Goal: Task Accomplishment & Management: Complete application form

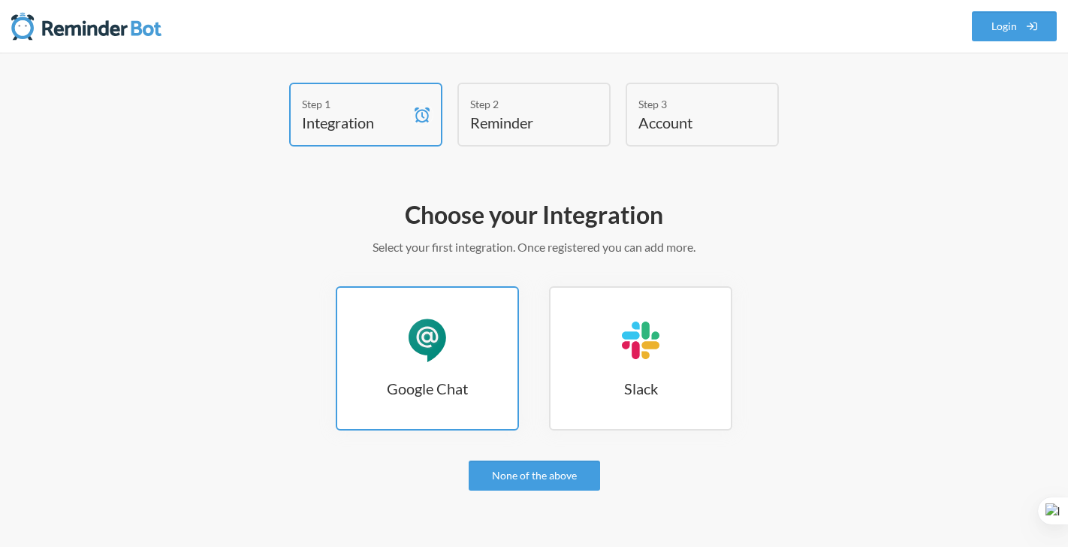
click at [462, 409] on link "Google Chat Google Chat" at bounding box center [427, 358] width 183 height 144
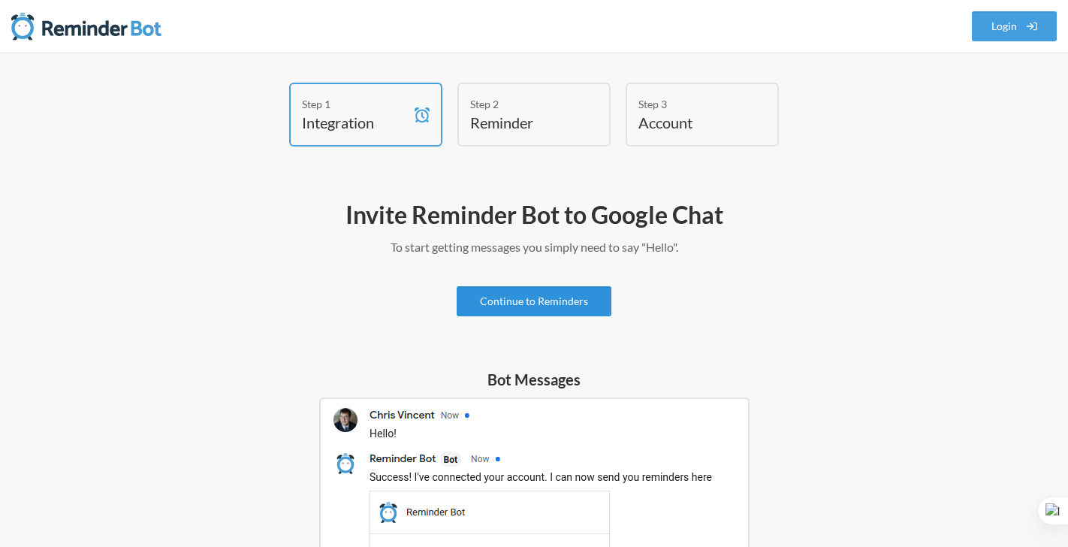
click at [537, 300] on link "Continue to Reminders" at bounding box center [534, 301] width 155 height 30
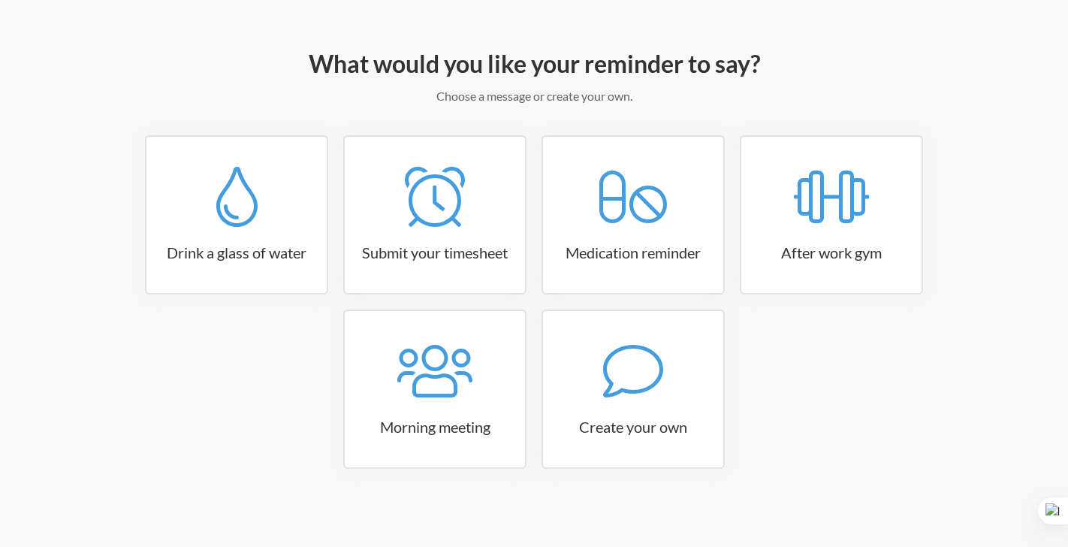
scroll to position [152, 0]
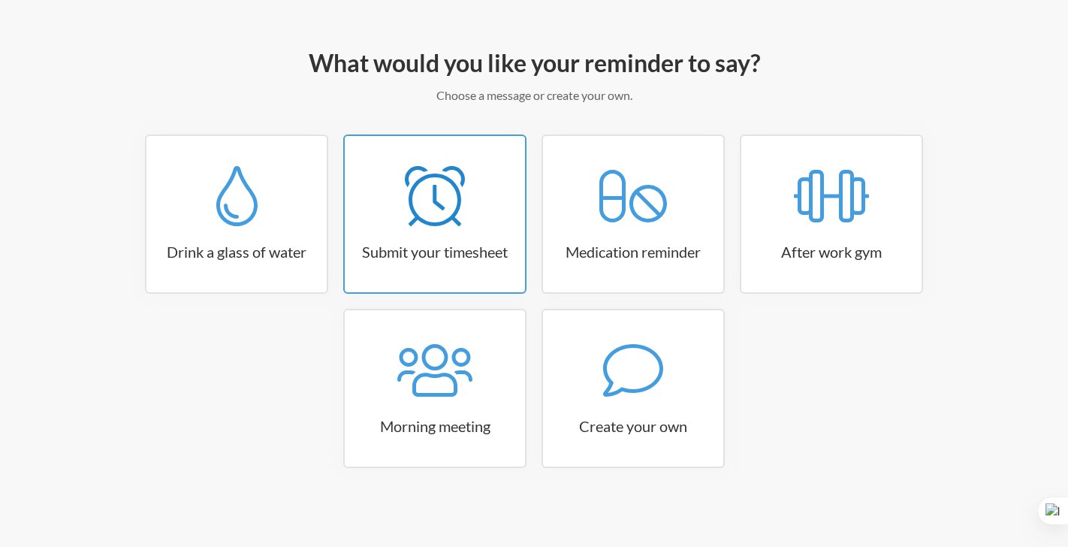
click at [403, 220] on div at bounding box center [435, 196] width 180 height 60
select select "15:30:00"
select select "true"
select select "16:30:00"
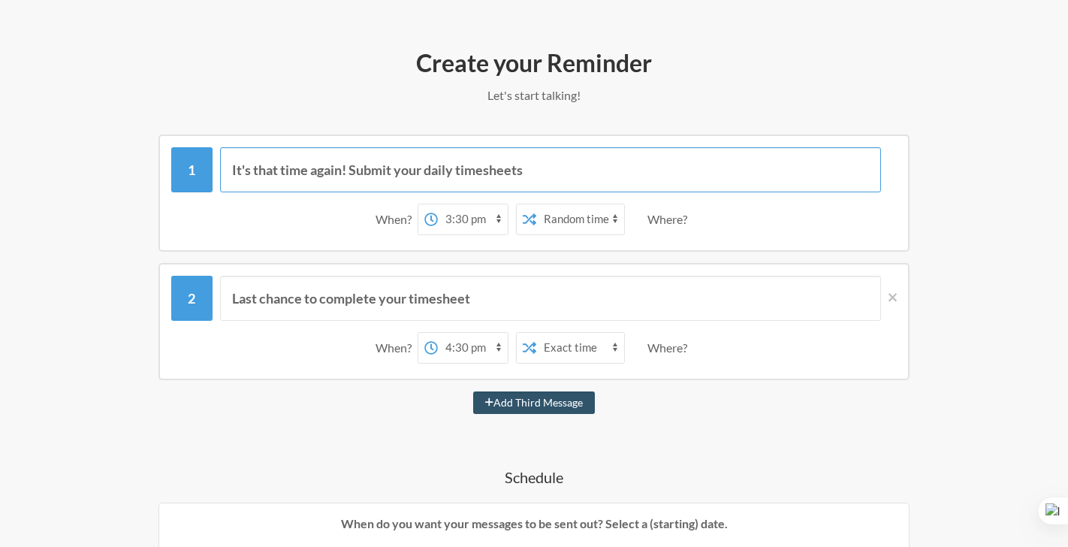
click at [245, 172] on input "It's that time again! Submit your daily timesheets" at bounding box center [551, 169] width 662 height 45
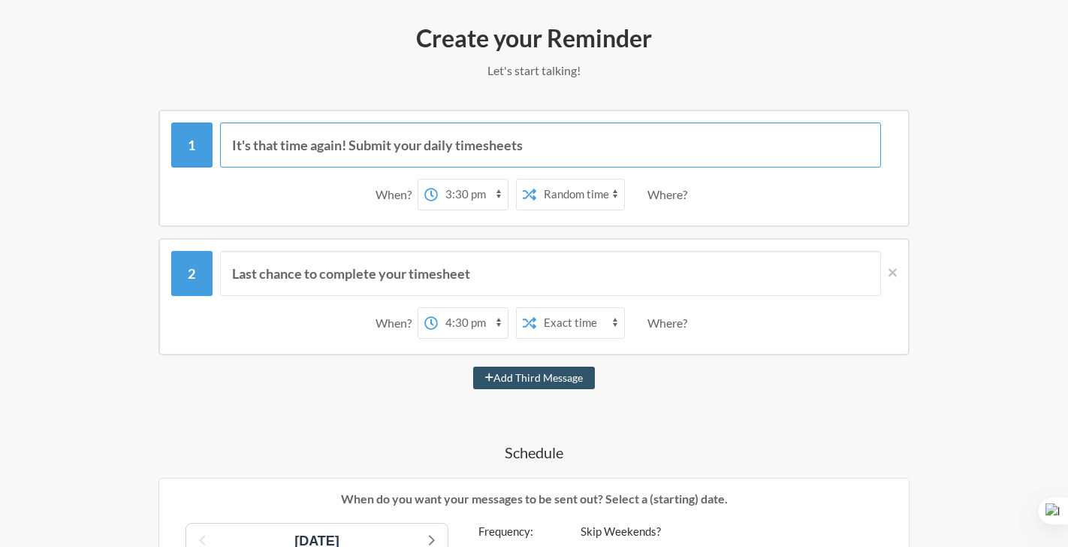
scroll to position [176, 0]
click at [891, 270] on icon at bounding box center [893, 274] width 8 height 14
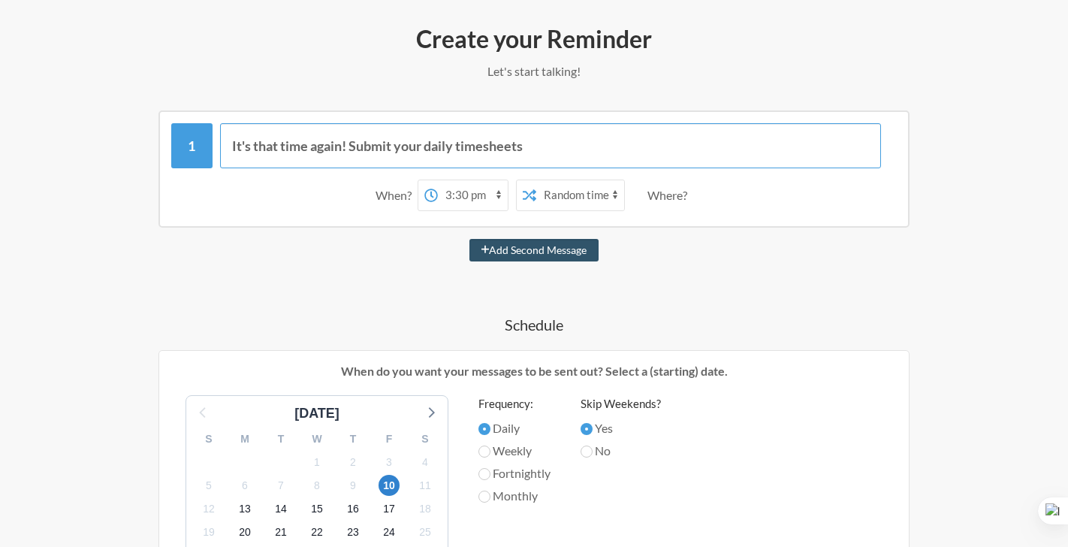
click at [500, 156] on input "It's that time again! Submit your daily timesheets" at bounding box center [551, 145] width 662 height 45
type input "Làm report tuần eiiii 🤗"
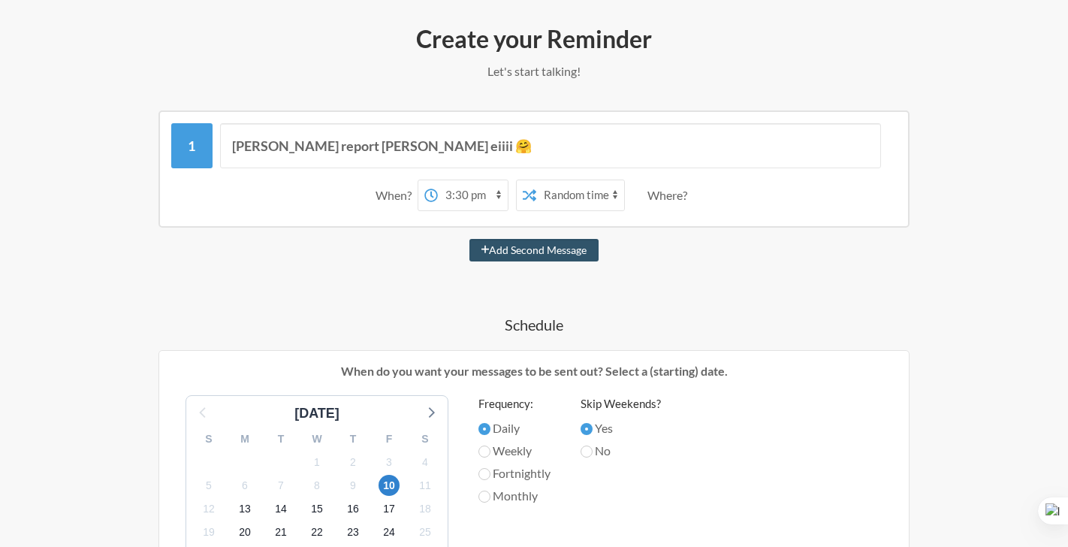
click at [464, 198] on select "12:00 am 12:15 am 12:30 am 12:45 am 1:00 am 1:15 am 1:30 am 1:45 am 2:00 am 2:1…" at bounding box center [473, 195] width 70 height 30
select select "16:00:00"
click at [438, 180] on select "12:00 am 12:15 am 12:30 am 12:45 am 1:00 am 1:15 am 1:30 am 1:45 am 2:00 am 2:1…" at bounding box center [473, 195] width 70 height 30
click at [593, 192] on select "Exact time Random time" at bounding box center [580, 195] width 88 height 30
select select "false"
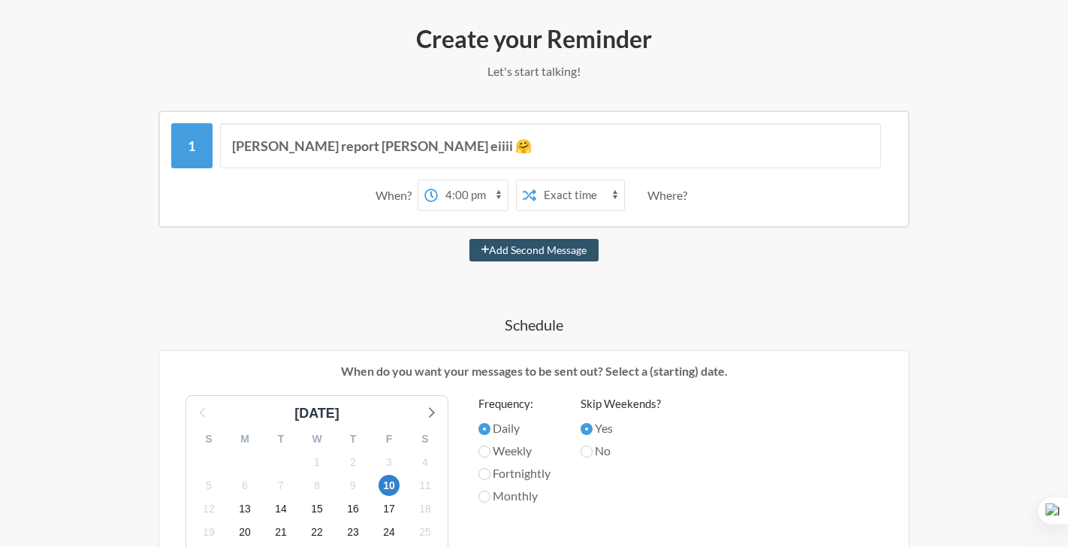
click at [536, 180] on select "Exact time Random time" at bounding box center [580, 195] width 88 height 30
click at [586, 192] on select "Exact time Random time" at bounding box center [580, 195] width 88 height 30
click at [536, 180] on select "Exact time Random time" at bounding box center [580, 195] width 88 height 30
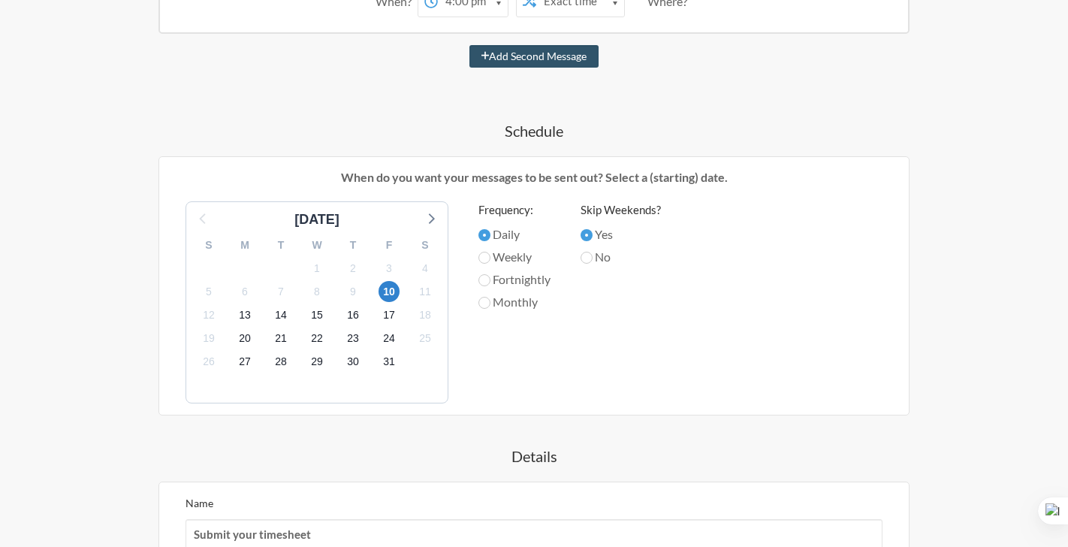
scroll to position [373, 0]
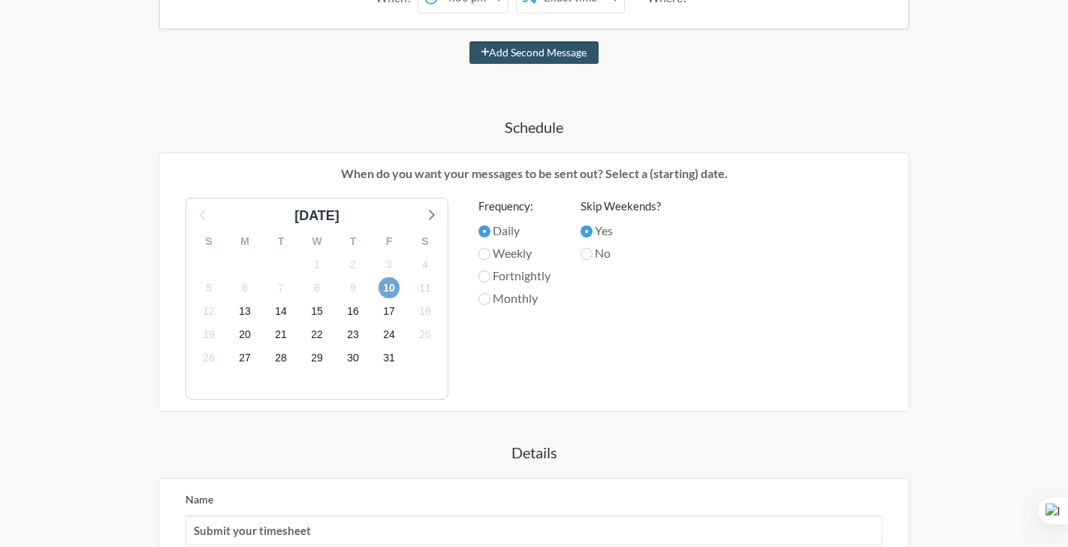
click at [391, 289] on span "10" at bounding box center [389, 287] width 21 height 21
click at [485, 253] on input "Weekly" at bounding box center [485, 254] width 12 height 12
radio input "true"
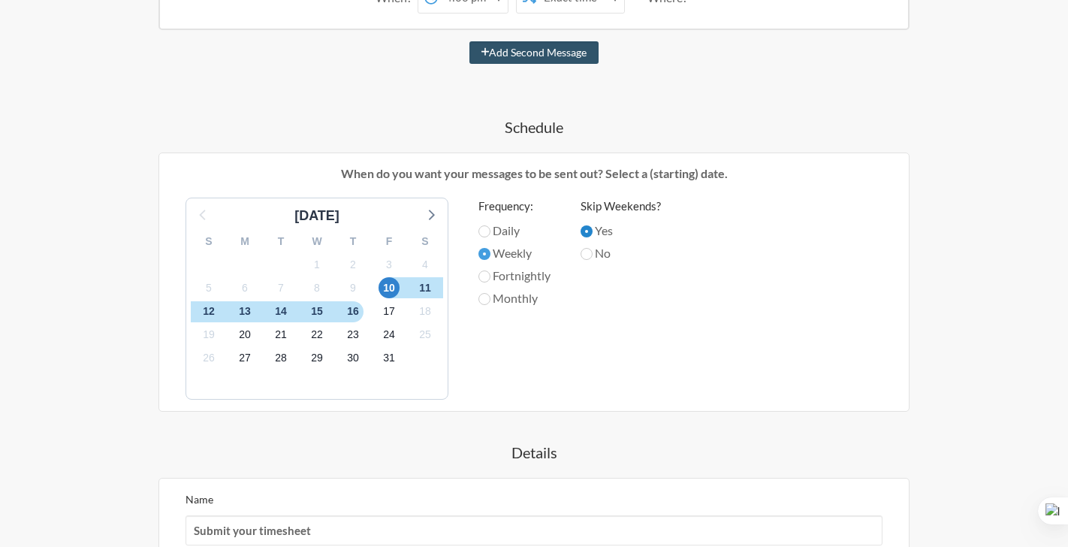
click at [591, 228] on input "Yes" at bounding box center [587, 231] width 12 height 12
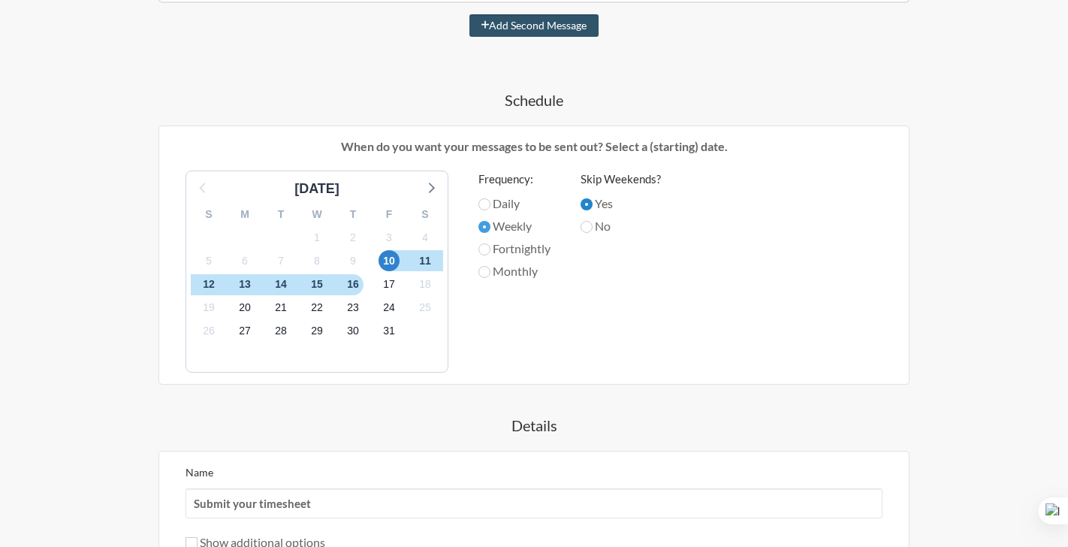
scroll to position [409, 0]
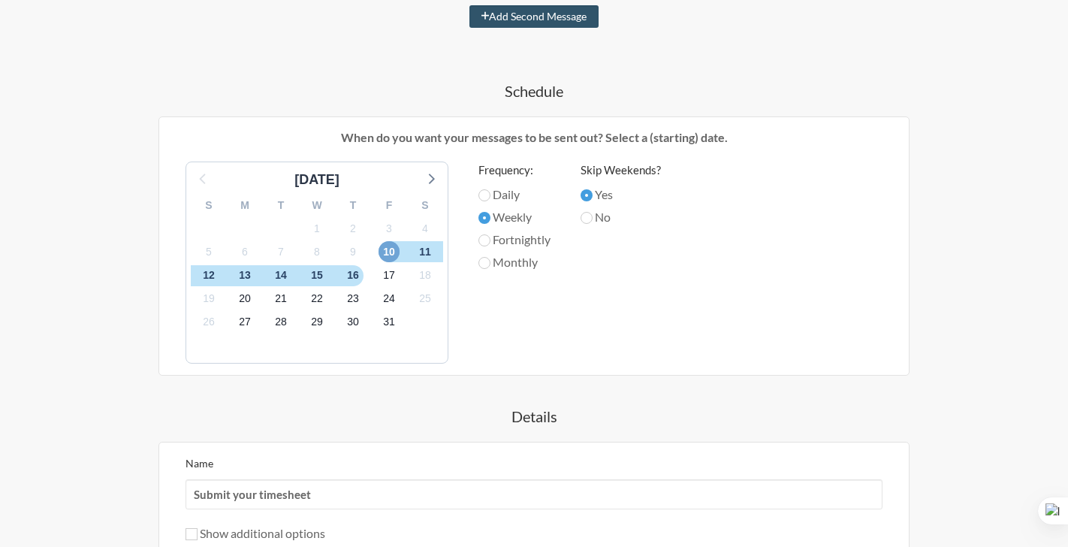
click at [390, 250] on span "10" at bounding box center [389, 251] width 21 height 21
click at [428, 251] on span "11" at bounding box center [425, 251] width 21 height 21
click at [391, 250] on span "10" at bounding box center [389, 251] width 21 height 21
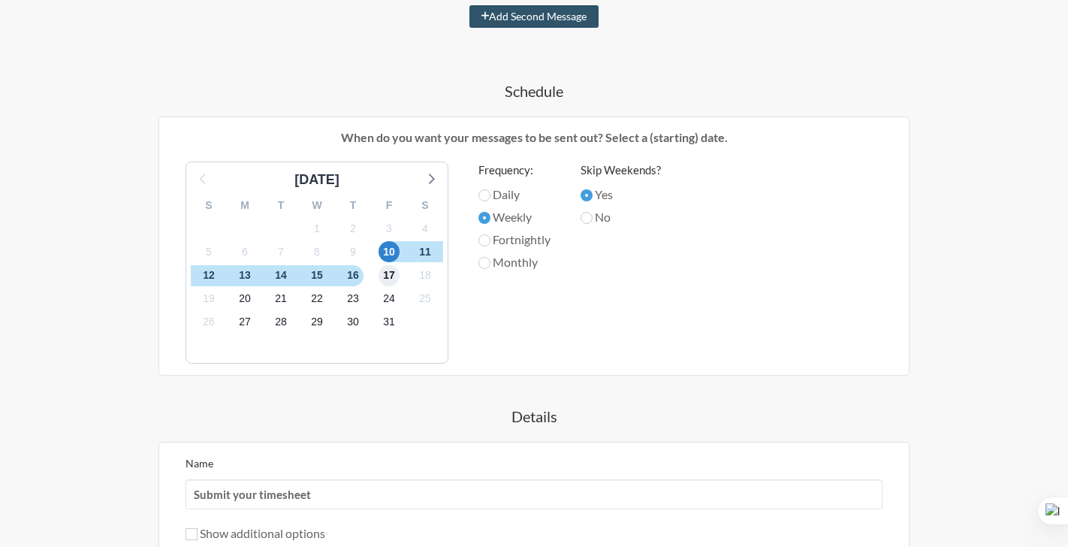
click at [393, 276] on span "17" at bounding box center [389, 275] width 21 height 21
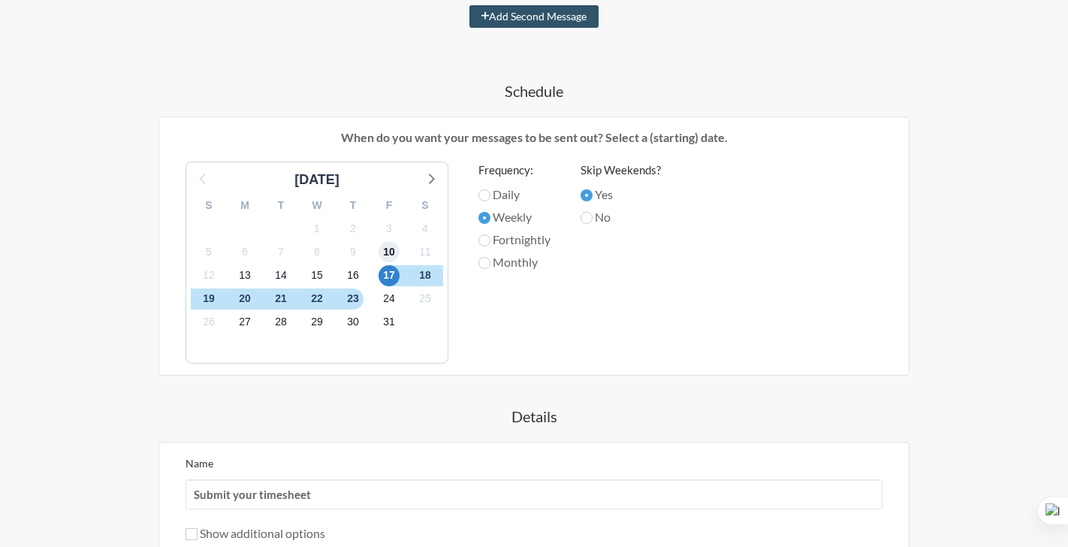
click at [391, 254] on span "10" at bounding box center [389, 251] width 21 height 21
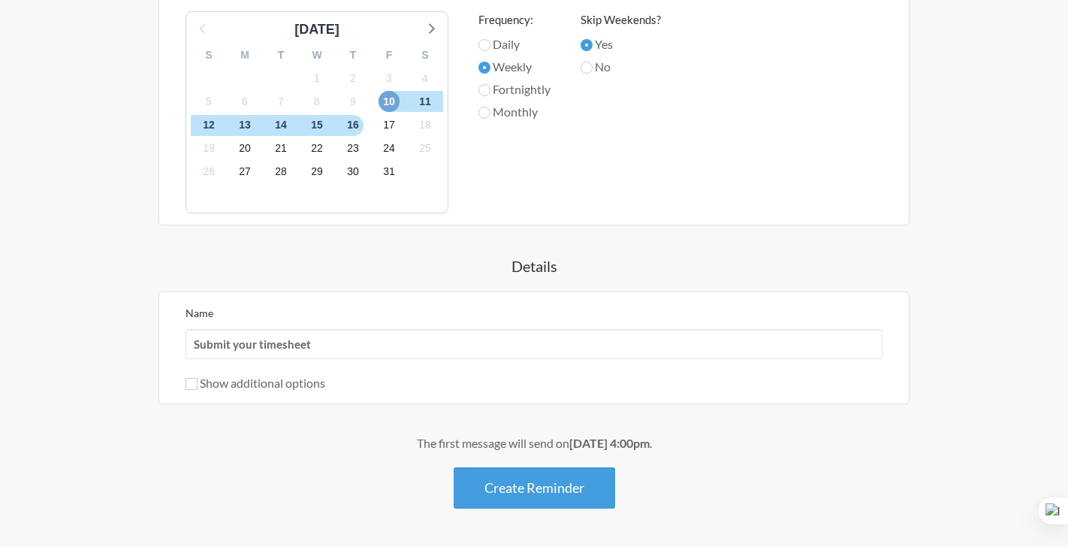
scroll to position [571, 0]
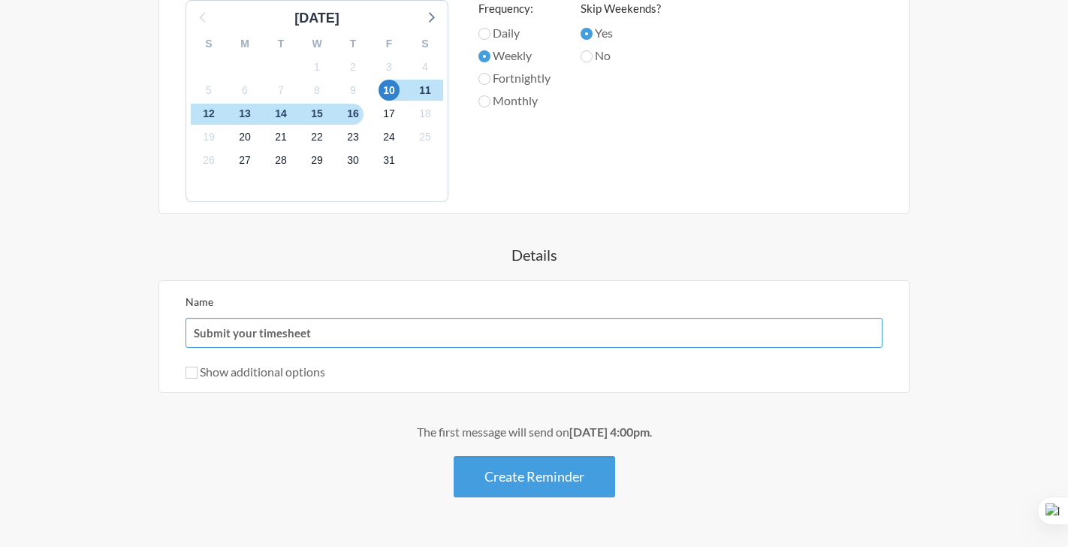
click at [391, 322] on input "Submit your timesheet" at bounding box center [534, 333] width 697 height 30
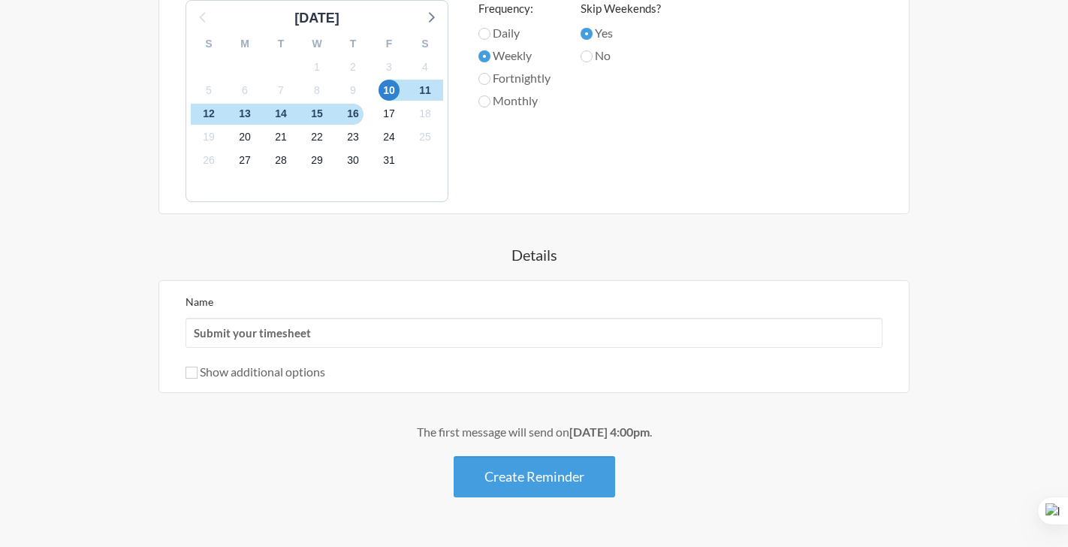
click at [314, 370] on label "Show additional options" at bounding box center [256, 371] width 140 height 14
click at [198, 370] on input "Show additional options" at bounding box center [192, 373] width 12 height 12
checkbox input "true"
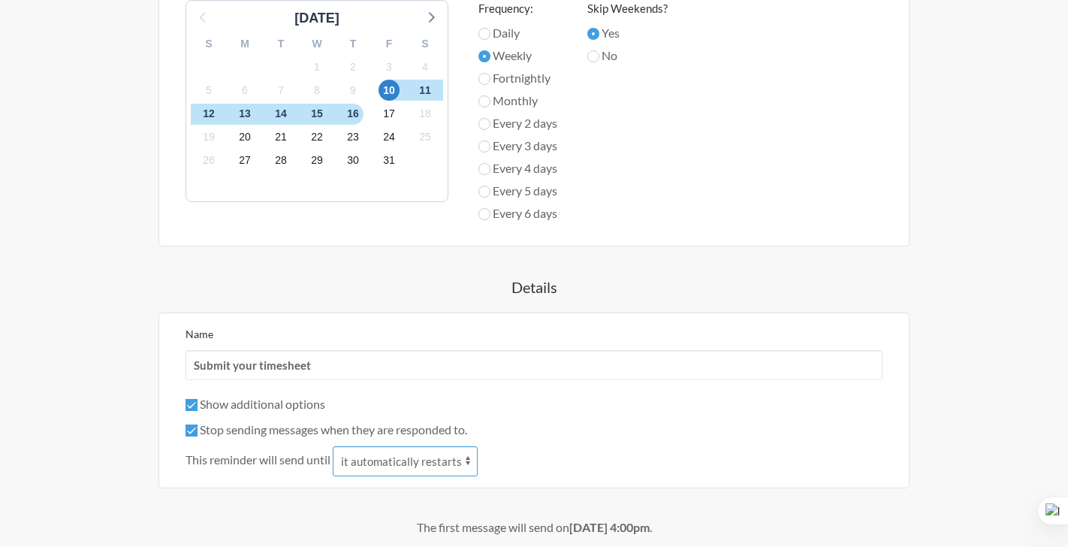
click at [445, 458] on select "it automatically restarts it is replied to" at bounding box center [405, 461] width 145 height 30
click at [265, 434] on label "Stop sending messages when they are responded to." at bounding box center [327, 429] width 282 height 14
click at [198, 434] on input "Stop sending messages when they are responded to." at bounding box center [192, 431] width 12 height 12
click at [258, 433] on label "Stop sending messages when they are responded to." at bounding box center [327, 429] width 282 height 14
click at [198, 433] on input "Stop sending messages when they are responded to." at bounding box center [192, 431] width 12 height 12
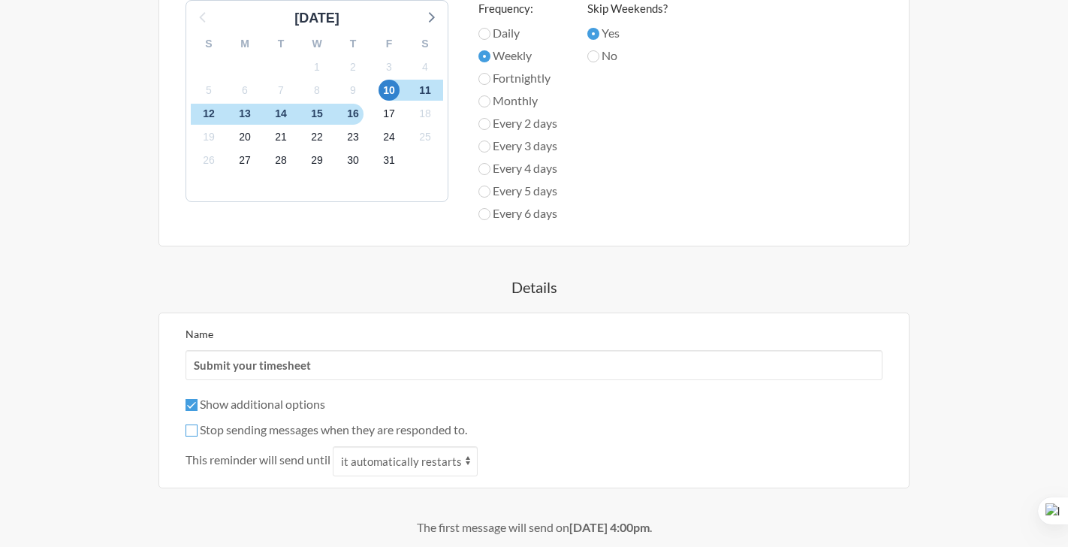
checkbox input "true"
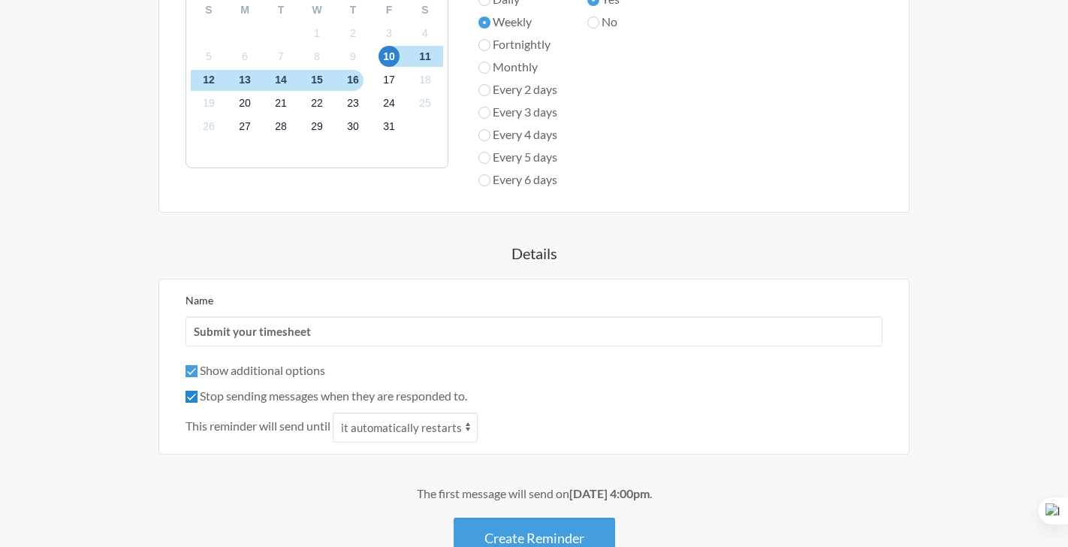
scroll to position [707, 0]
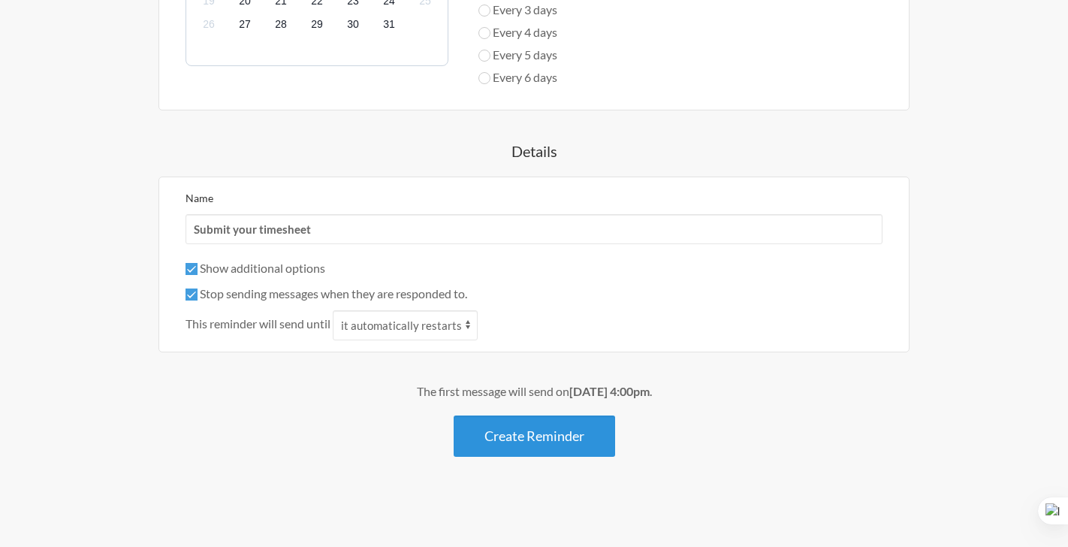
click at [494, 428] on button "Create Reminder" at bounding box center [535, 435] width 162 height 41
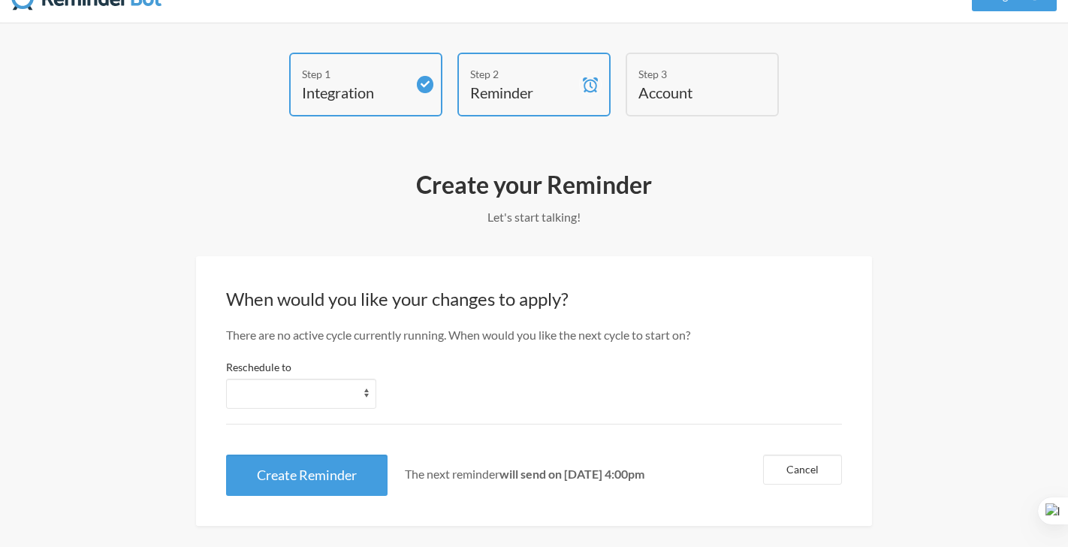
scroll to position [47, 0]
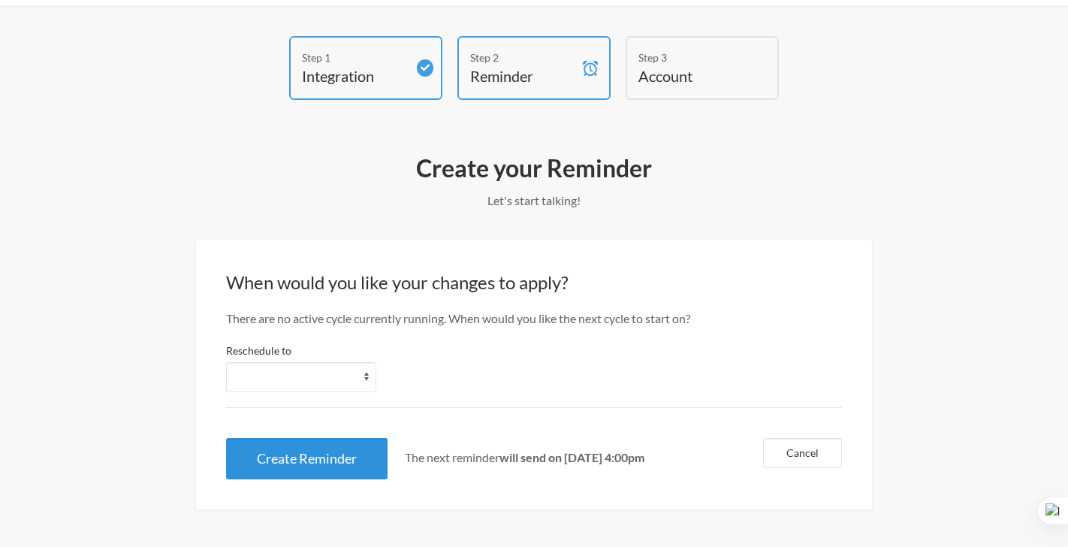
click at [313, 456] on button "Create Reminder" at bounding box center [307, 458] width 162 height 41
click at [354, 442] on button "Create Reminder" at bounding box center [307, 458] width 162 height 41
click at [713, 74] on h4 "Account" at bounding box center [691, 75] width 105 height 21
click at [811, 455] on button "Cancel" at bounding box center [802, 453] width 79 height 30
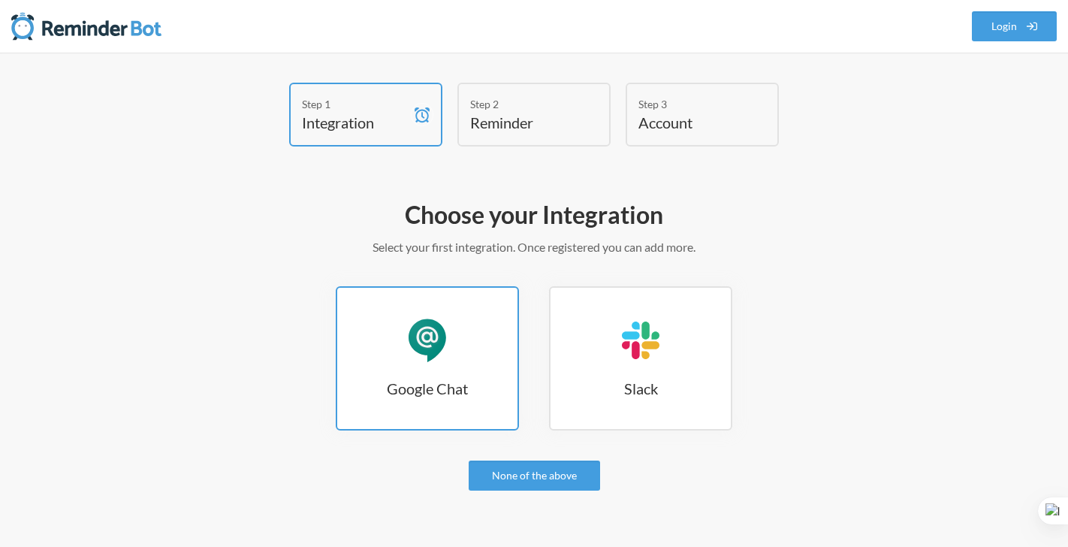
click at [427, 411] on link "Google Chat Google Chat" at bounding box center [427, 358] width 183 height 144
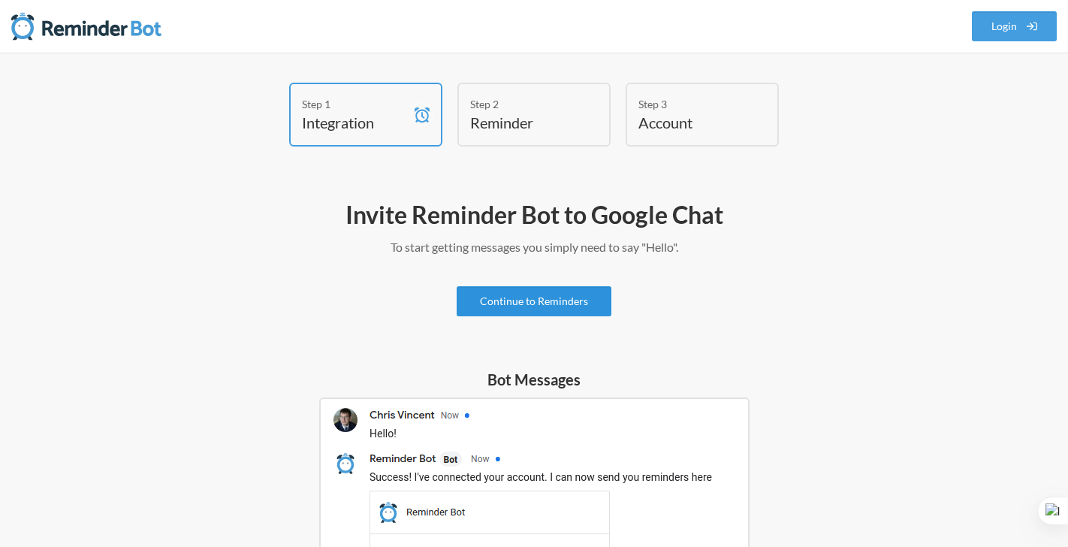
click at [520, 305] on link "Continue to Reminders" at bounding box center [534, 301] width 155 height 30
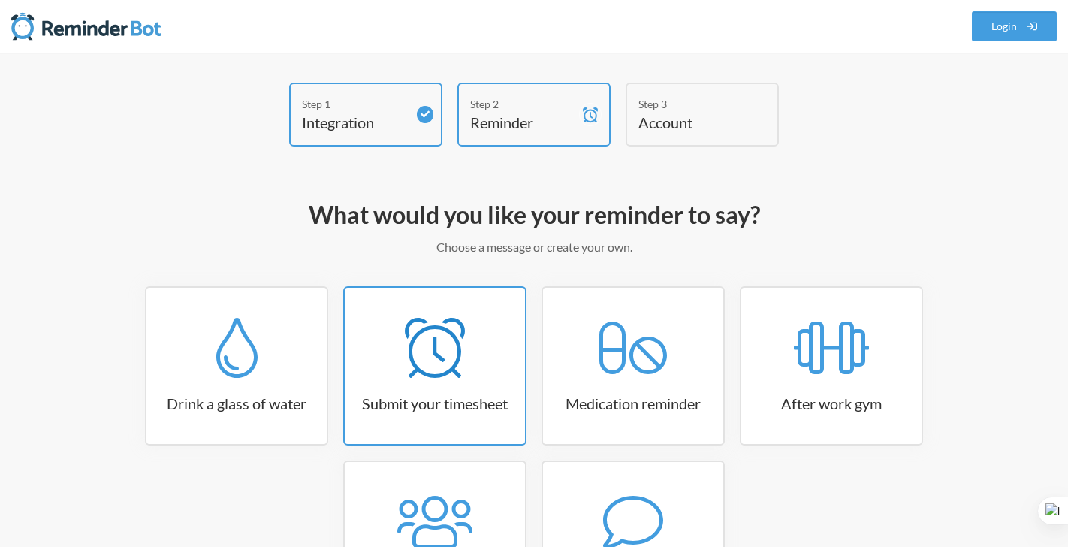
click at [493, 327] on div at bounding box center [435, 348] width 180 height 60
select select "15:30:00"
select select "true"
select select "16:30:00"
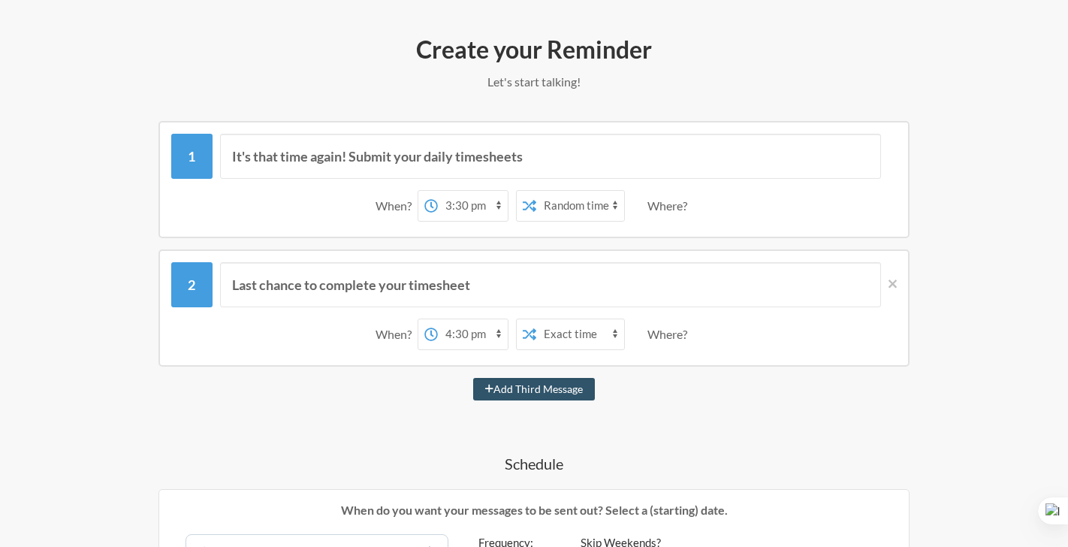
scroll to position [278, 0]
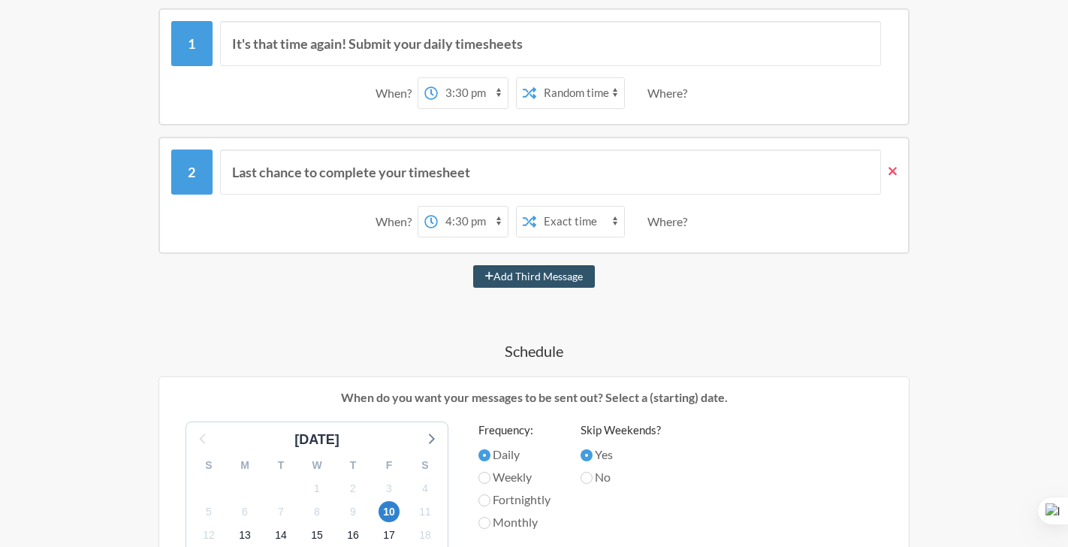
click at [892, 171] on icon at bounding box center [893, 171] width 8 height 8
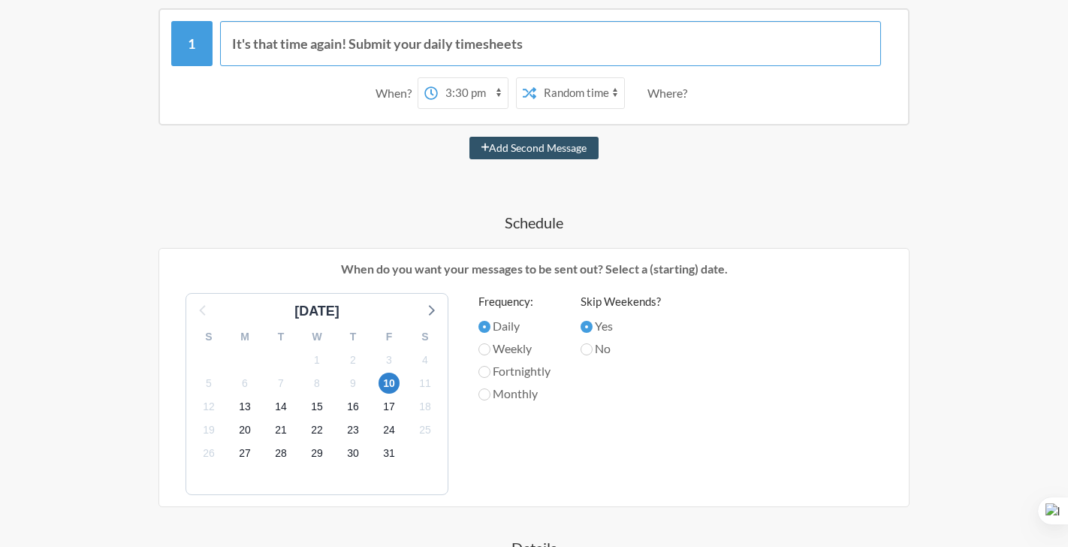
click at [417, 46] on input "It's that time again! Submit your daily timesheets" at bounding box center [551, 43] width 662 height 45
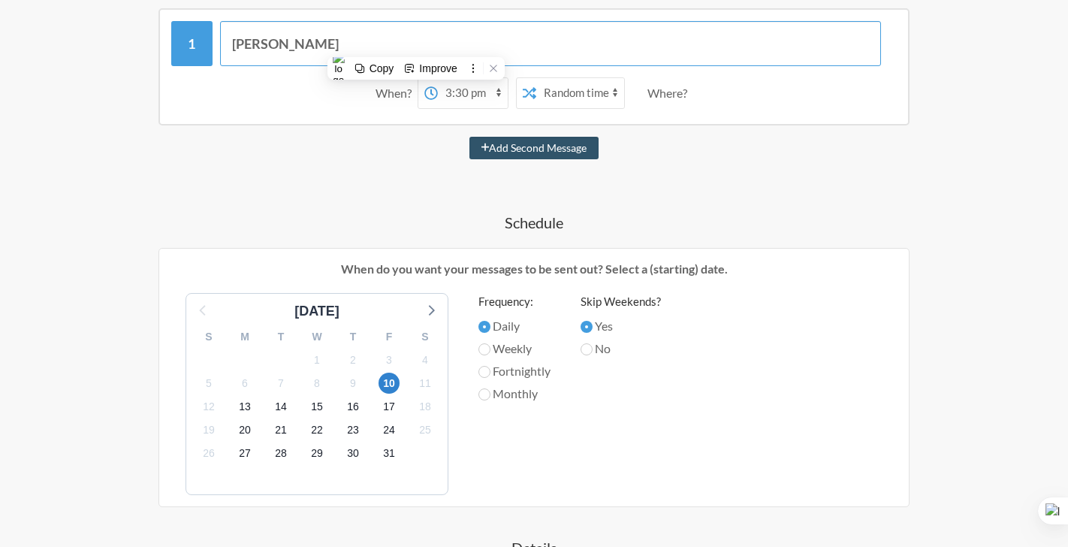
type input "Làm report tuần eiiii 🤗"
click at [451, 94] on select "12:00 am 12:15 am 12:30 am 12:45 am 1:00 am 1:15 am 1:30 am 1:45 am 2:00 am 2:1…" at bounding box center [473, 93] width 70 height 30
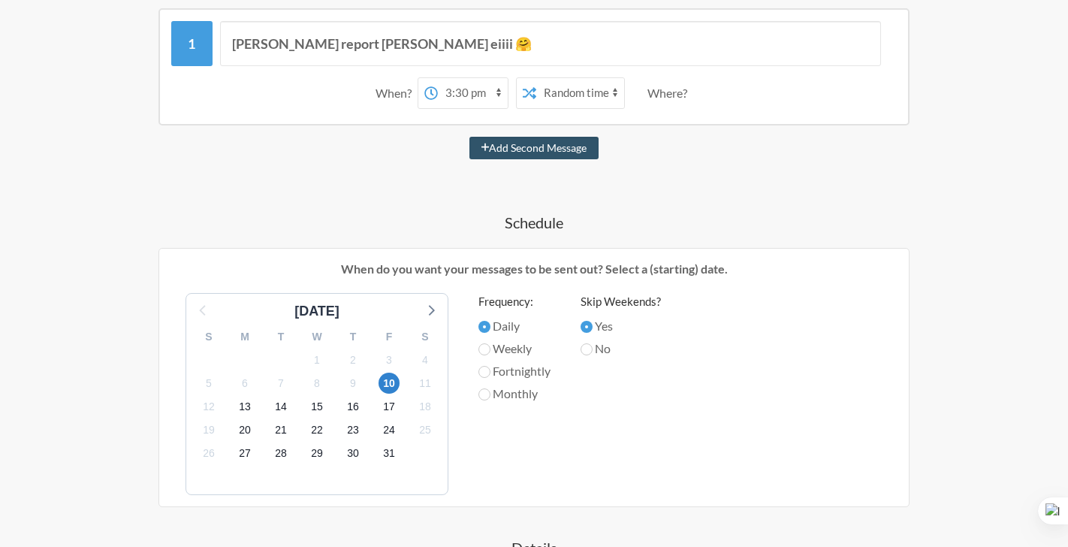
select select "16:00:00"
click at [438, 78] on select "12:00 am 12:15 am 12:30 am 12:45 am 1:00 am 1:15 am 1:30 am 1:45 am 2:00 am 2:1…" at bounding box center [473, 93] width 70 height 30
click at [567, 95] on select "Exact time Random time" at bounding box center [580, 93] width 88 height 30
select select "false"
click at [536, 78] on select "Exact time Random time" at bounding box center [580, 93] width 88 height 30
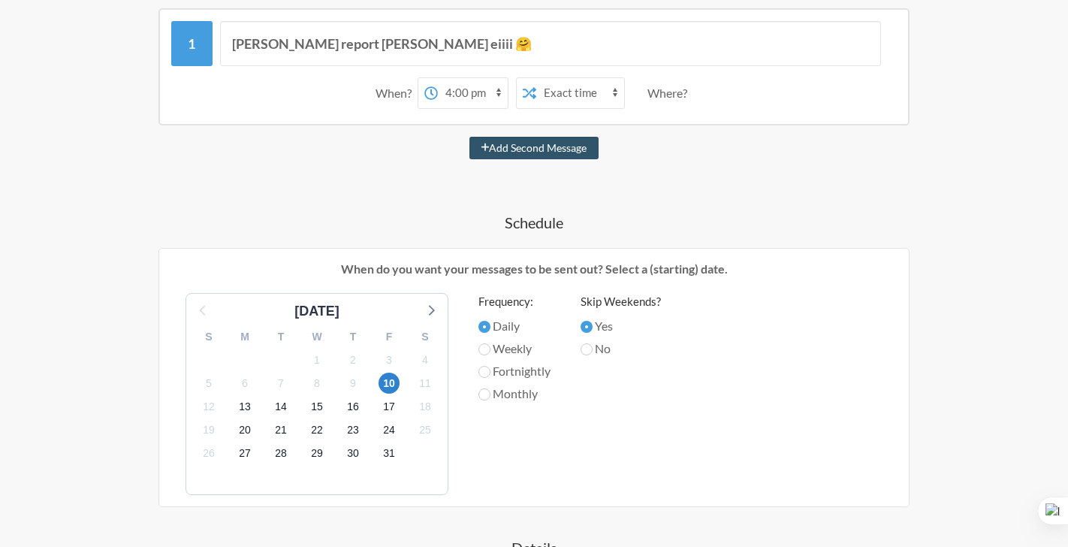
click at [658, 90] on div "Where?" at bounding box center [671, 93] width 46 height 32
click at [663, 90] on div "Where?" at bounding box center [671, 93] width 46 height 32
click at [528, 349] on label "Weekly" at bounding box center [515, 349] width 72 height 18
click at [491, 349] on input "Weekly" at bounding box center [485, 349] width 12 height 12
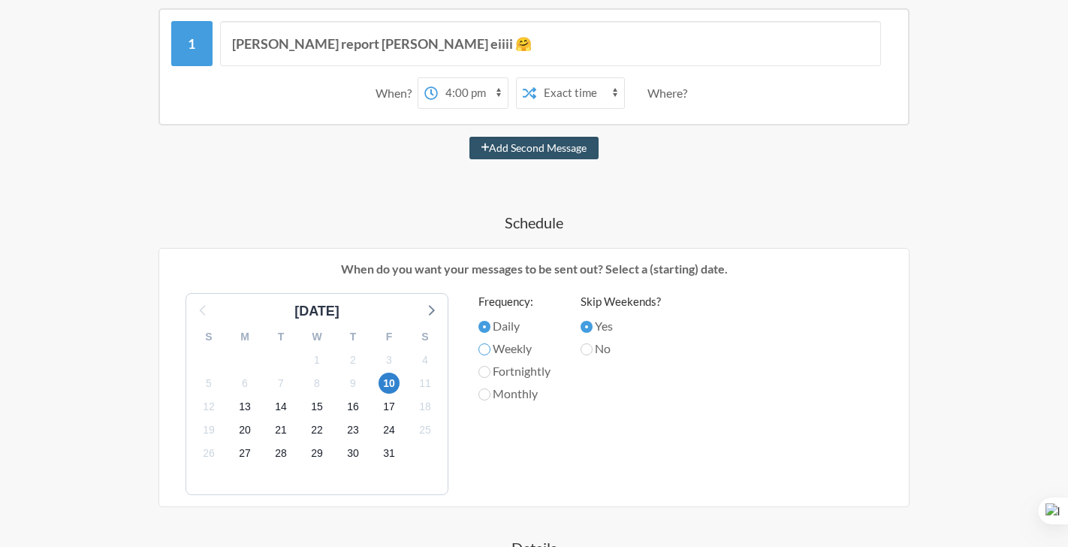
radio input "true"
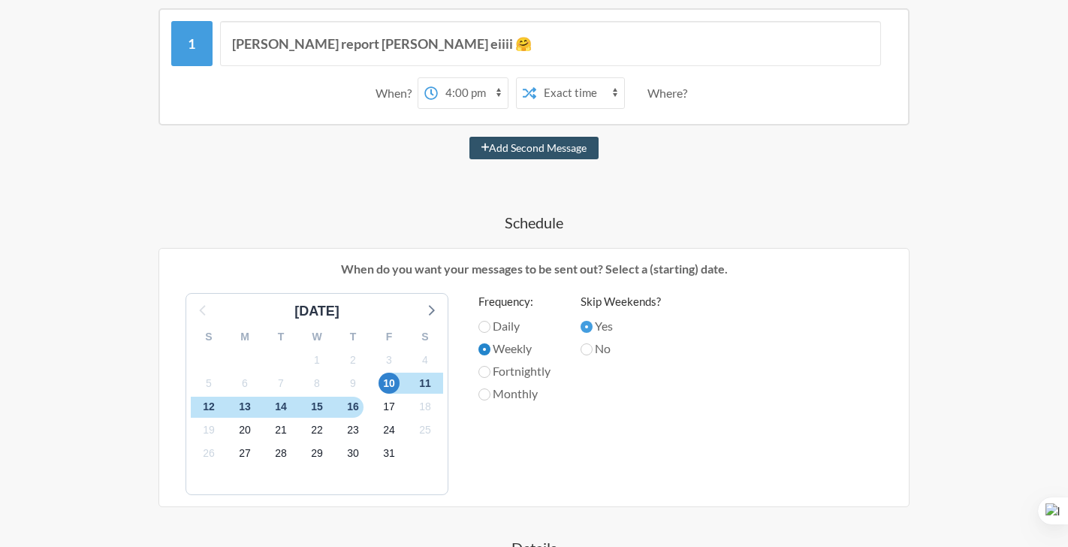
scroll to position [546, 0]
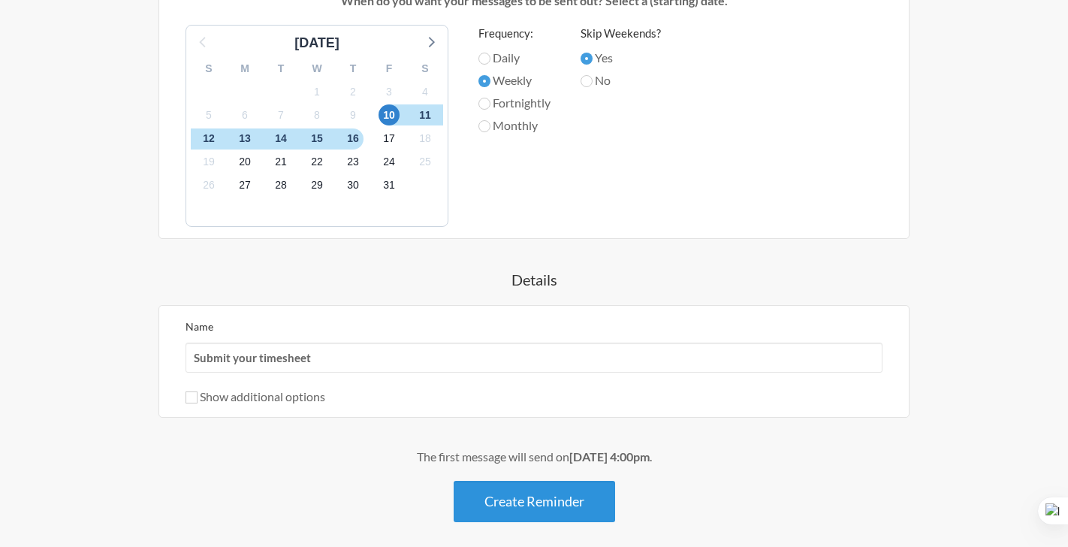
click at [547, 502] on button "Create Reminder" at bounding box center [535, 501] width 162 height 41
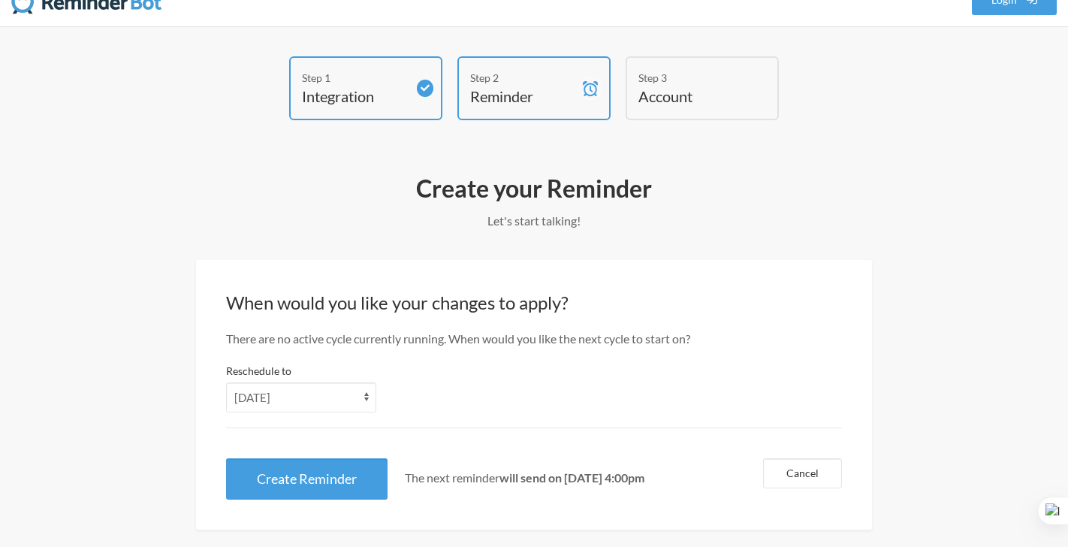
scroll to position [47, 0]
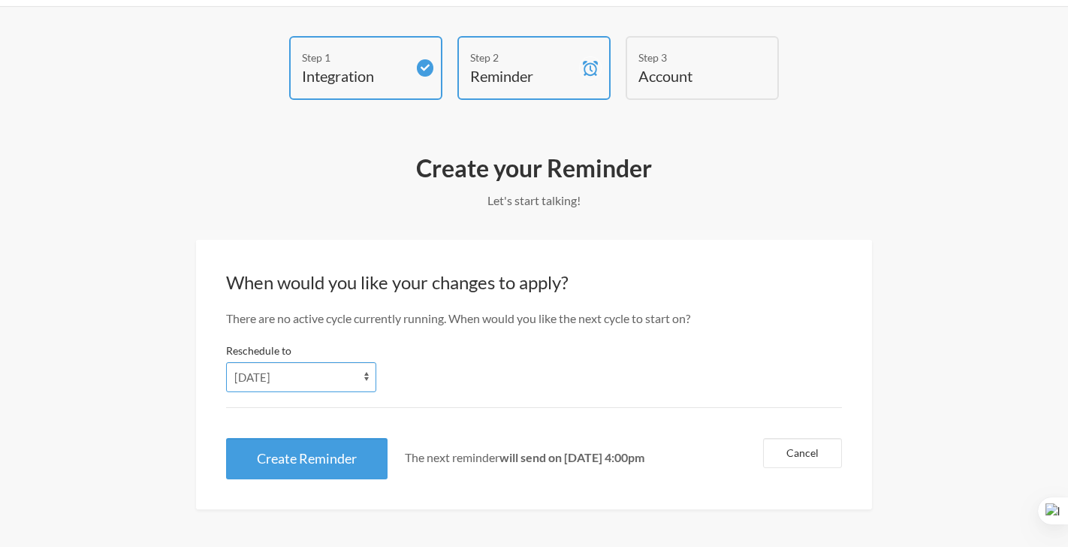
click at [356, 376] on select "Friday Saturday Sunday Monday Tuesday Wednesday Thursday" at bounding box center [301, 377] width 150 height 30
click at [226, 362] on select "Friday Saturday Sunday Monday Tuesday Wednesday Thursday" at bounding box center [301, 377] width 150 height 30
click at [301, 380] on select "Friday Saturday Sunday Monday Tuesday Wednesday Thursday" at bounding box center [301, 377] width 150 height 30
click at [226, 362] on select "Friday Saturday Sunday Monday Tuesday Wednesday Thursday" at bounding box center [301, 377] width 150 height 30
click at [336, 457] on button "Create Reminder" at bounding box center [307, 458] width 162 height 41
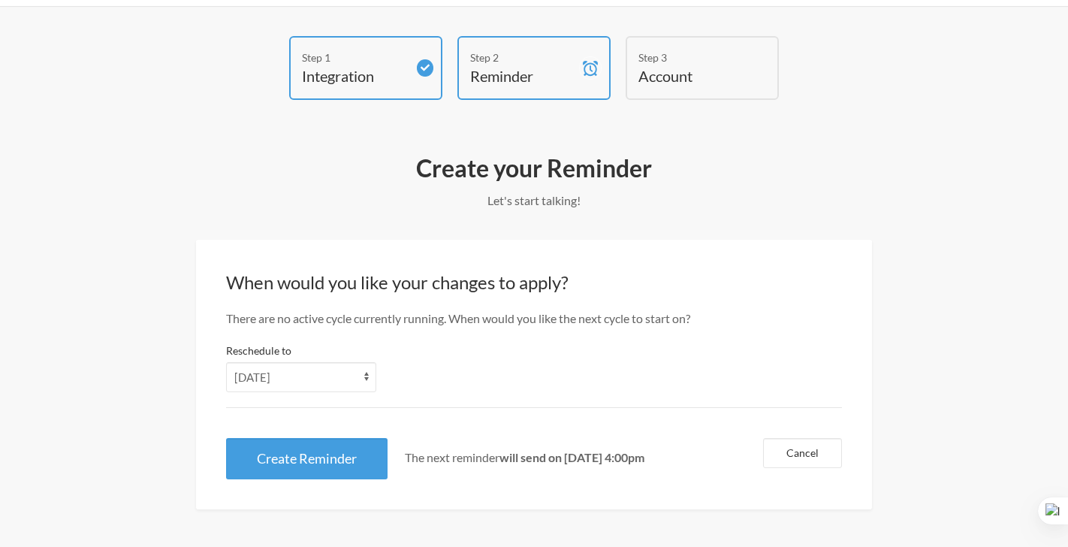
scroll to position [0, 0]
